Goal: Navigation & Orientation: Find specific page/section

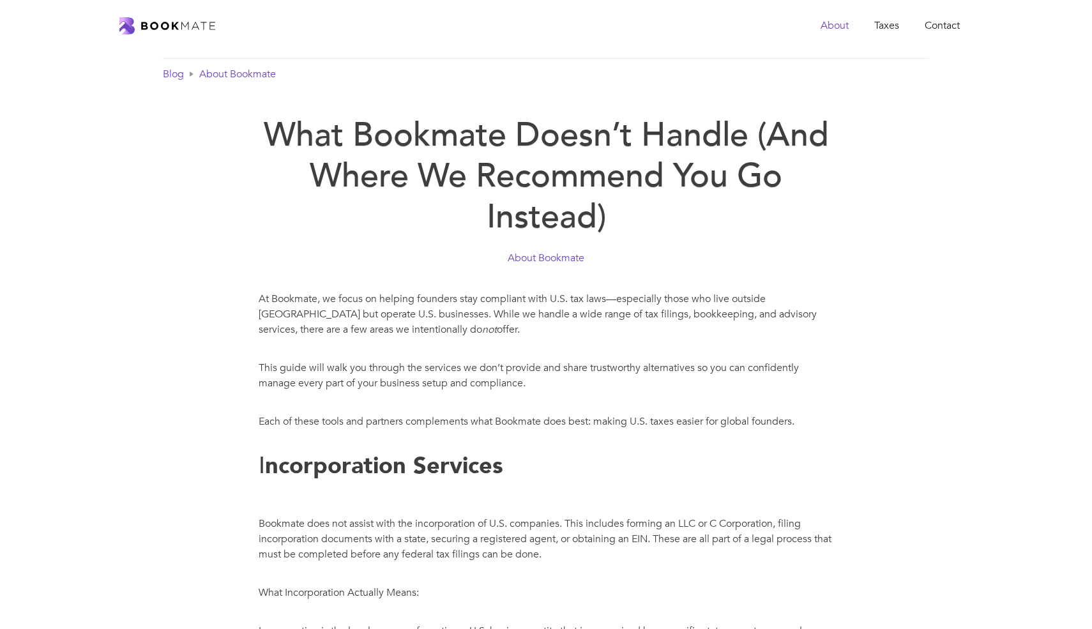
click at [822, 17] on link "About" at bounding box center [835, 26] width 54 height 26
